Goal: Task Accomplishment & Management: Use online tool/utility

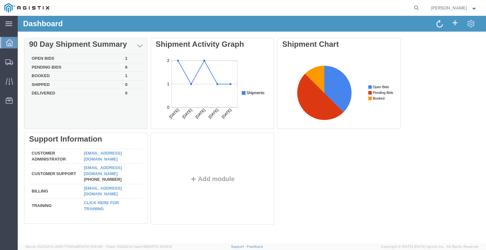
click at [43, 56] on td "Open Bids" at bounding box center [76, 58] width 94 height 9
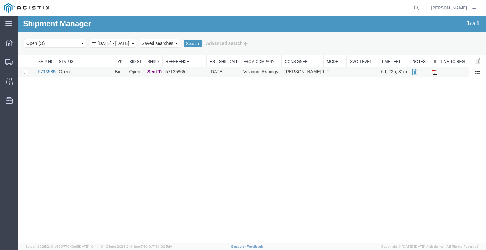
click at [51, 74] on link "57135865" at bounding box center [48, 71] width 20 height 5
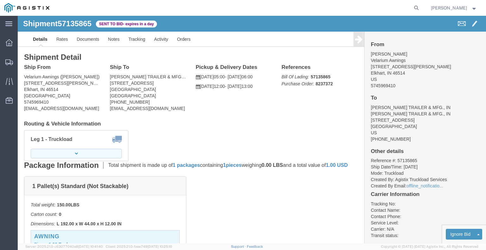
click button "button"
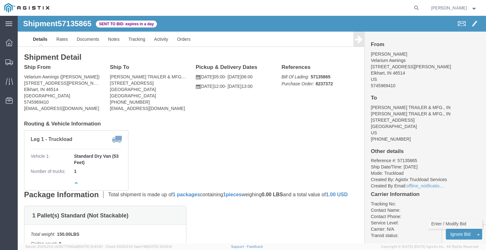
click link "Enter / Modify Bid"
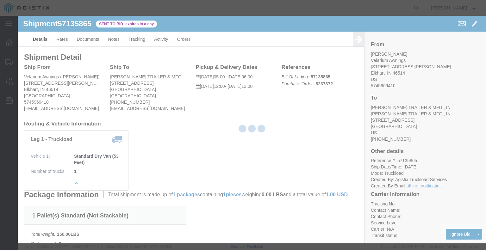
select select "22593"
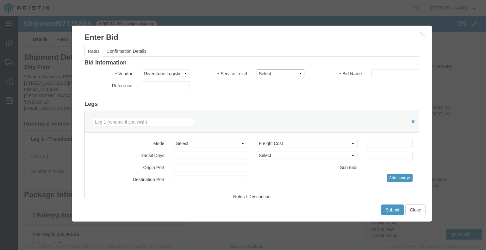
drag, startPoint x: 268, startPoint y: 56, endPoint x: 270, endPoint y: 61, distance: 5.1
click select "Select Rail TL Standard 3 - 5 Day"
select select "41882"
click select "Select Rail TL Standard 3 - 5 Day"
click input "text"
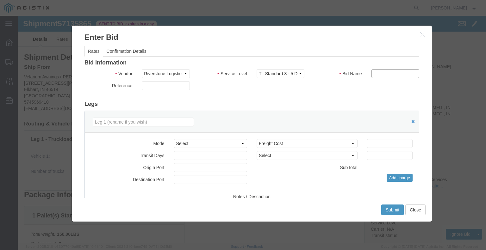
type input "RLX"
click div "Reference"
click select "Select Air Less than Truckload Multi-Leg Ocean Freight Rail Small Parcel Truckl…"
select select "TL"
click select "Select Air Less than Truckload Multi-Leg Ocean Freight Rail Small Parcel Truckl…"
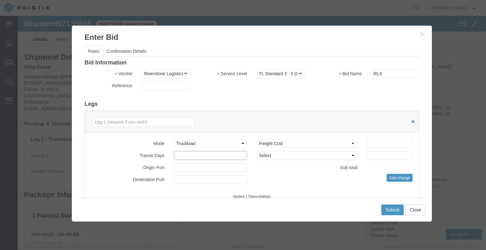
click input "number"
click icon "button"
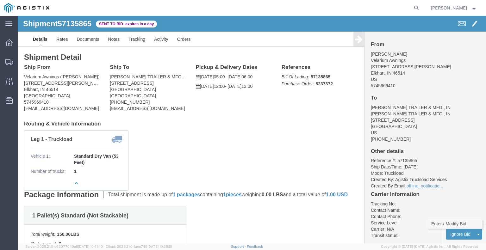
click link "Enter / Modify Bid"
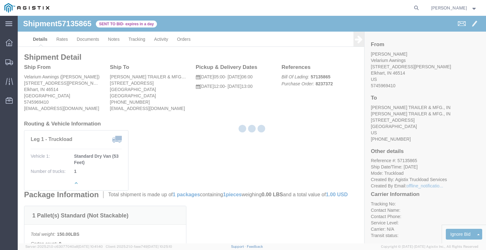
select select "22593"
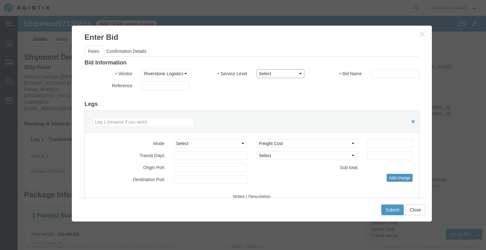
click select "Select Rail TL Standard 3 - 5 Day"
select select "41882"
click select "Select Rail TL Standard 3 - 5 Day"
click input "text"
type input "RLX"
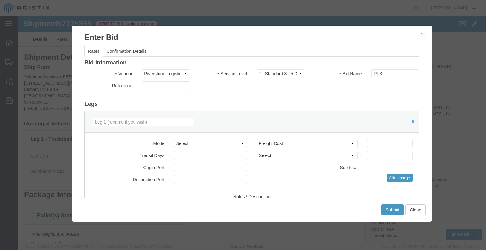
click div "Reference"
click select "Select Air Less than Truckload Multi-Leg Ocean Freight Rail Small Parcel Truckl…"
select select "TL"
click select "Select Air Less than Truckload Multi-Leg Ocean Freight Rail Small Parcel Truckl…"
click input "number"
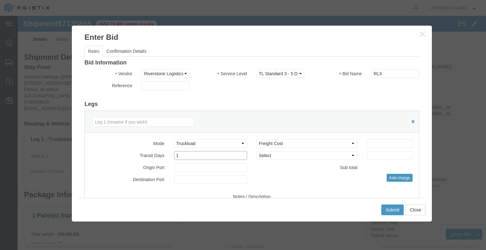
type input "1"
click input "number"
type input "1145"
click div "Sub total 1,145.00"
click button "Submit"
